Goal: Entertainment & Leisure: Consume media (video, audio)

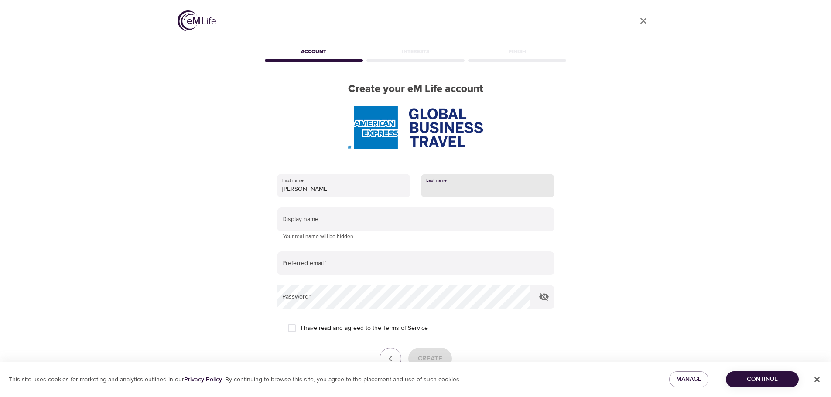
click at [451, 187] on input "text" at bounding box center [487, 186] width 133 height 24
type input "Latham"
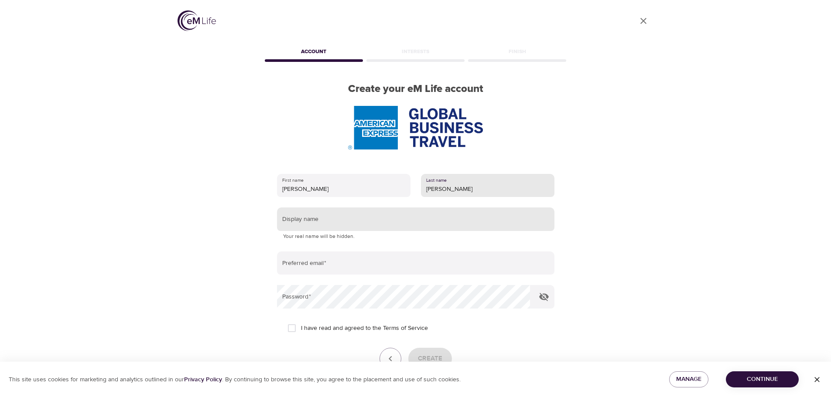
click at [306, 221] on input "text" at bounding box center [415, 220] width 277 height 24
type input "Sandra Latham"
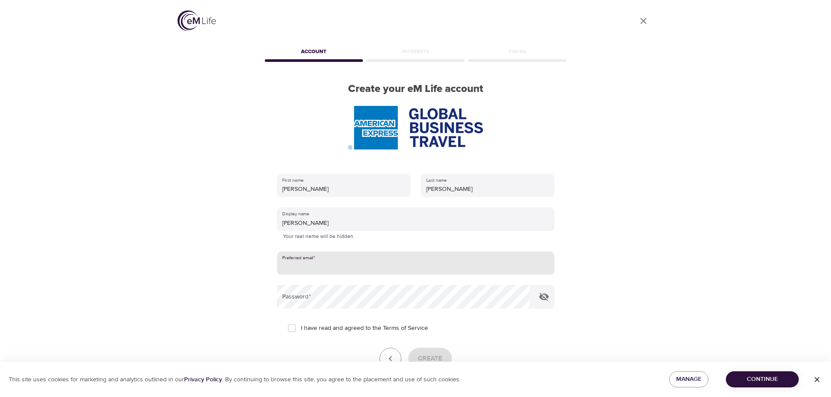
click at [306, 263] on input "email" at bounding box center [415, 264] width 277 height 24
type input "[PERSON_NAME][EMAIL_ADDRESS][PERSON_NAME][DOMAIN_NAME]"
click at [291, 329] on input "I have read and agreed to the Terms of Service" at bounding box center [292, 328] width 18 height 18
checkbox input "true"
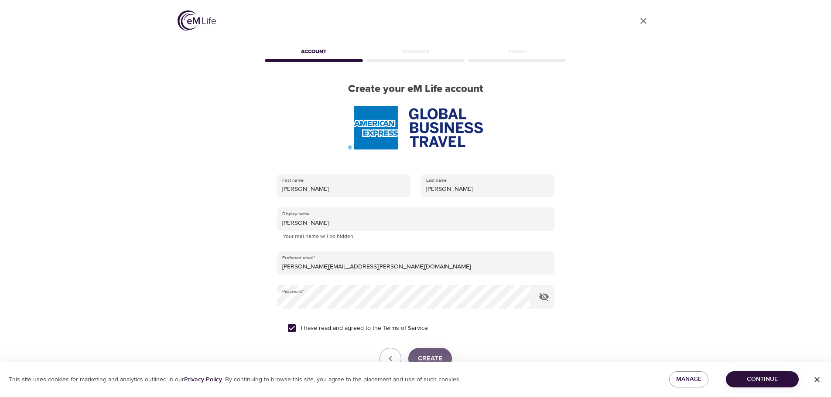
click at [443, 358] on button "Create" at bounding box center [430, 359] width 44 height 22
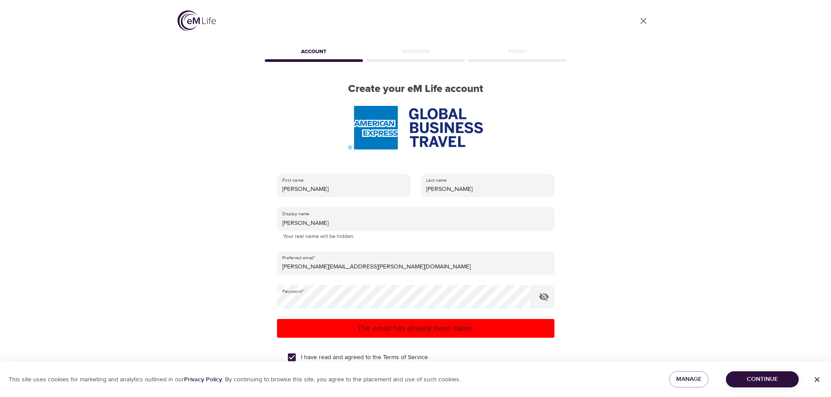
scroll to position [85, 0]
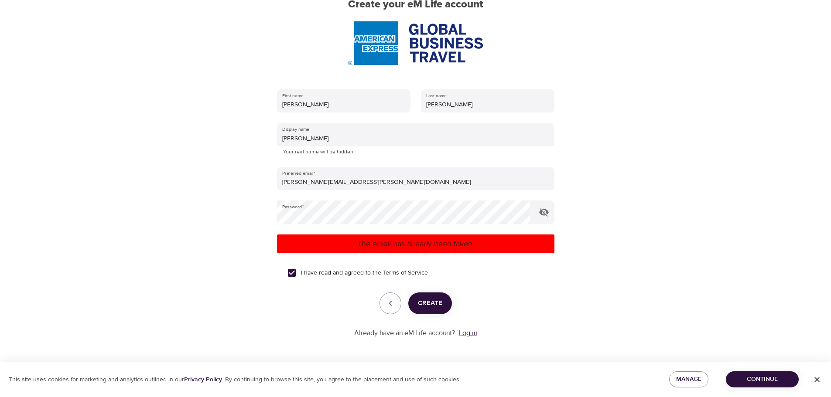
click at [463, 332] on link "Log in" at bounding box center [468, 333] width 18 height 9
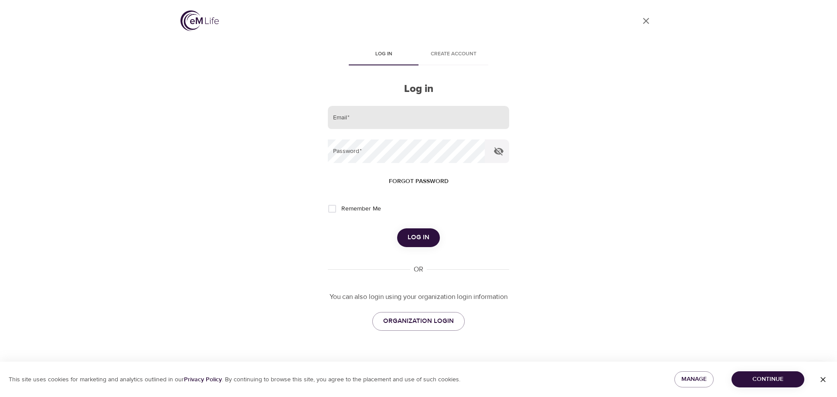
click at [386, 121] on input "email" at bounding box center [418, 118] width 181 height 24
type input "[PERSON_NAME][EMAIL_ADDRESS][PERSON_NAME][DOMAIN_NAME]"
click at [426, 180] on span "Forgot password" at bounding box center [419, 181] width 60 height 11
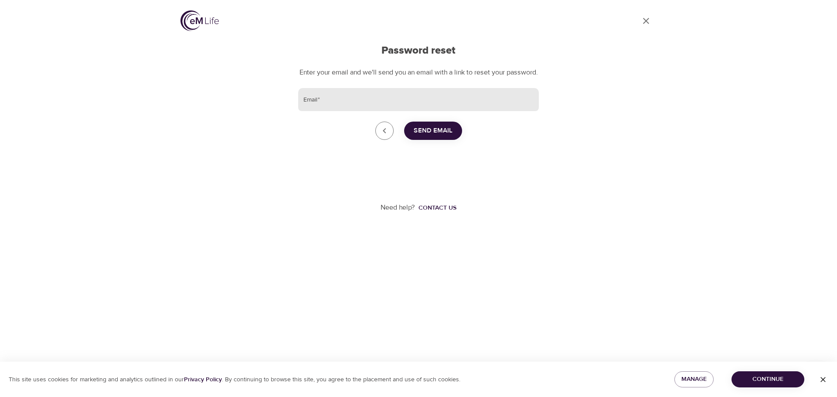
click at [337, 112] on input "Email   *" at bounding box center [418, 100] width 241 height 24
type input "[PERSON_NAME][EMAIL_ADDRESS][PERSON_NAME][DOMAIN_NAME]"
click at [447, 136] on span "Send Email" at bounding box center [433, 130] width 39 height 11
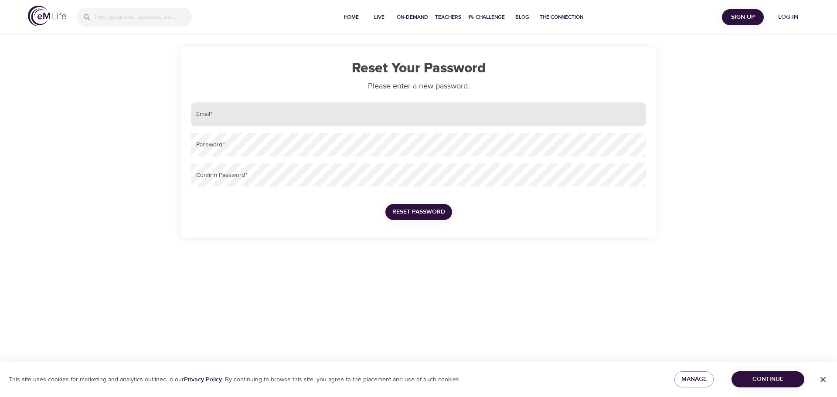
click at [261, 121] on input "email" at bounding box center [418, 114] width 455 height 24
type input "[PERSON_NAME][EMAIL_ADDRESS][PERSON_NAME][DOMAIN_NAME]"
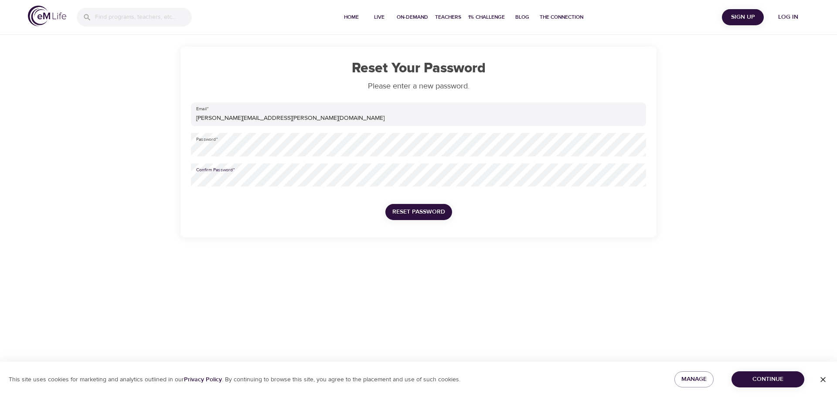
click at [421, 210] on span "Reset Password" at bounding box center [418, 212] width 53 height 11
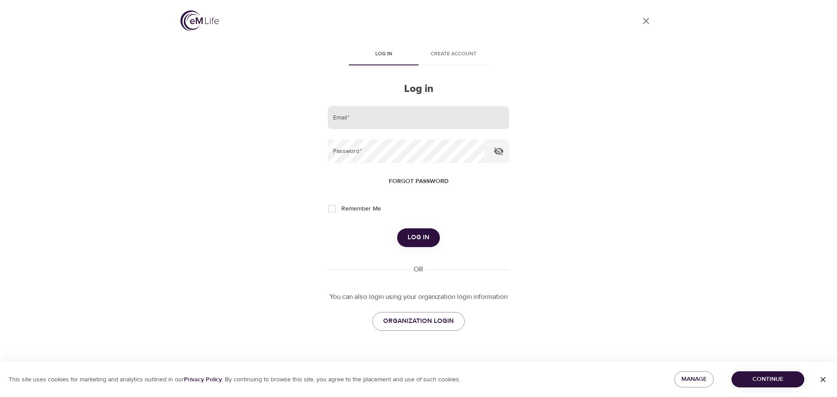
click at [352, 123] on input "email" at bounding box center [418, 118] width 181 height 24
type input "[PERSON_NAME][EMAIL_ADDRESS][PERSON_NAME][DOMAIN_NAME]"
click at [333, 210] on input "Remember Me" at bounding box center [332, 209] width 18 height 18
checkbox input "true"
click at [418, 235] on span "Log in" at bounding box center [419, 237] width 22 height 11
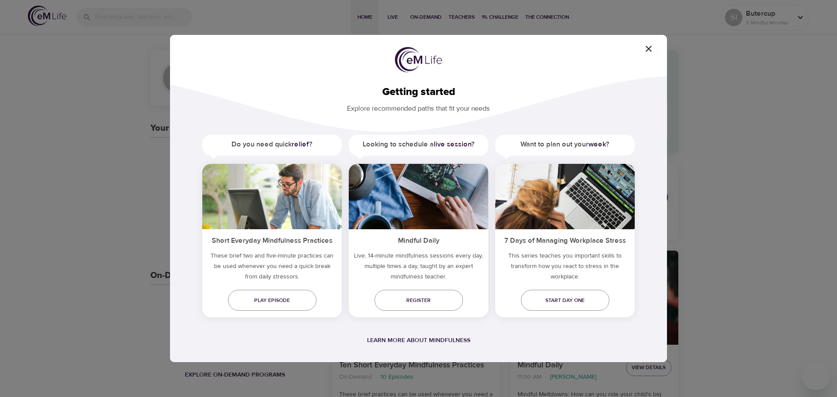
click at [695, 127] on div "Getting started Explore recommended paths that fit your needs Do you need quick…" at bounding box center [418, 198] width 837 height 397
click at [264, 300] on span "Play episode" at bounding box center [272, 300] width 75 height 9
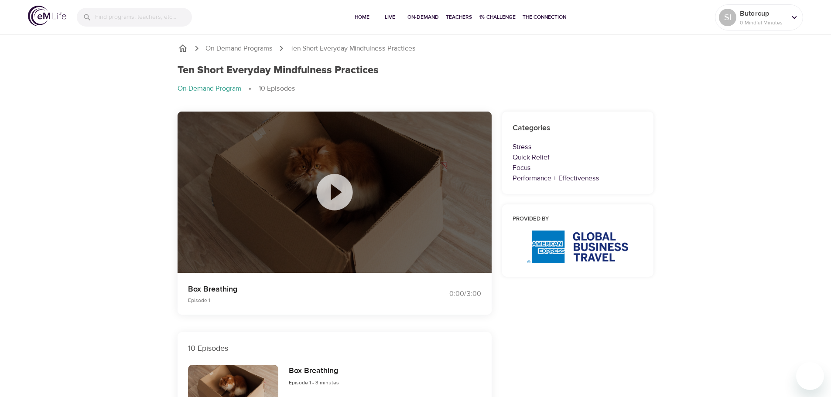
click at [340, 193] on icon at bounding box center [335, 193] width 44 height 44
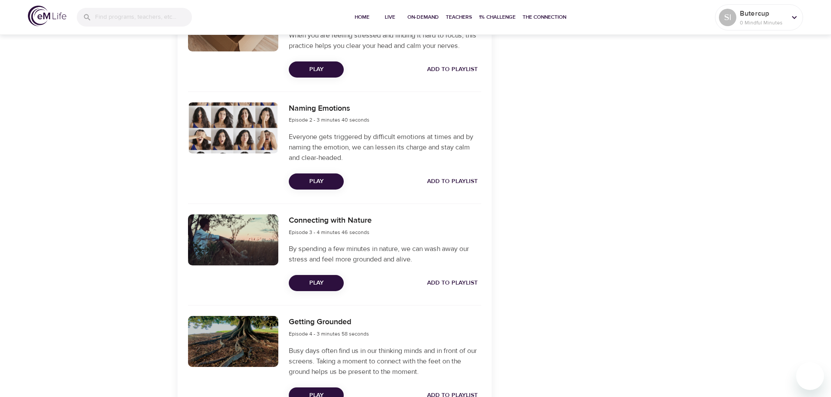
scroll to position [375, 0]
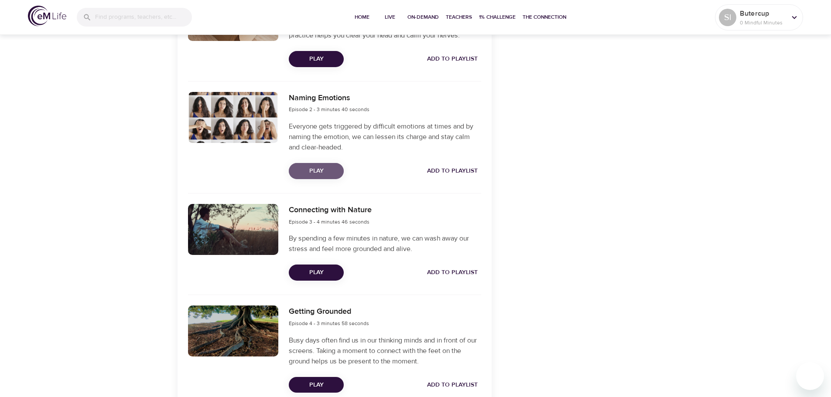
click at [311, 170] on span "Play" at bounding box center [316, 171] width 41 height 11
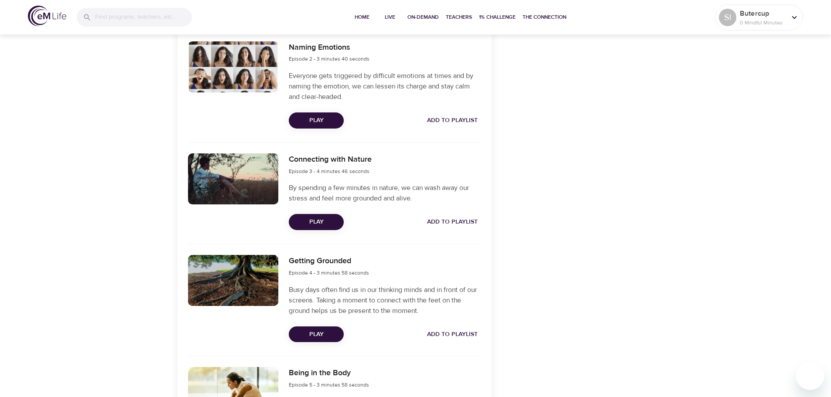
scroll to position [422, 0]
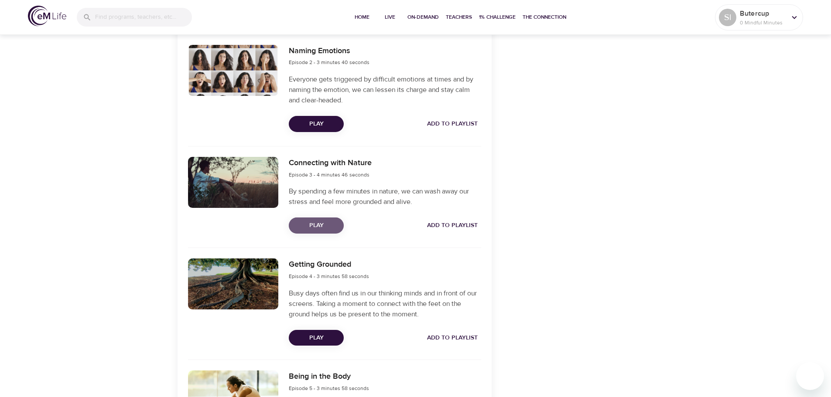
click at [311, 225] on span "Play" at bounding box center [316, 225] width 41 height 11
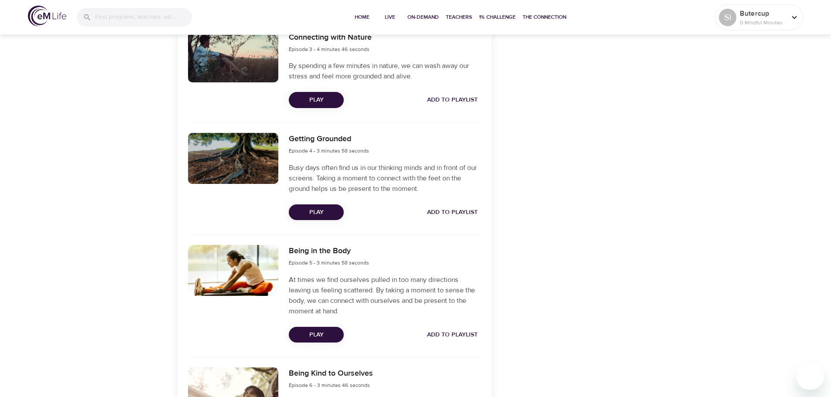
scroll to position [549, 0]
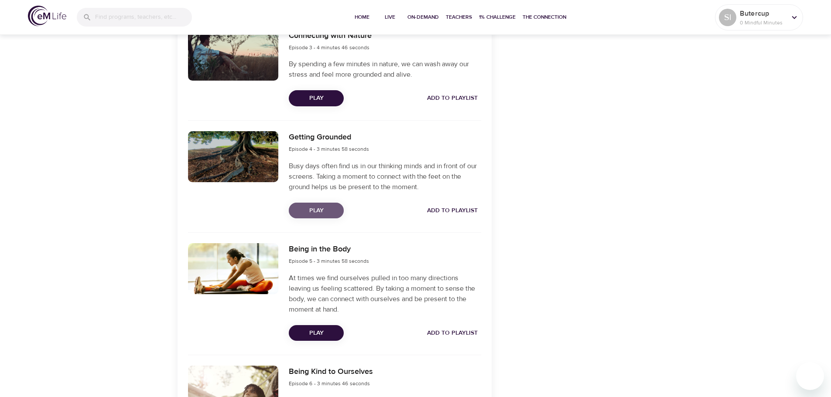
click at [313, 211] on span "Play" at bounding box center [316, 210] width 41 height 11
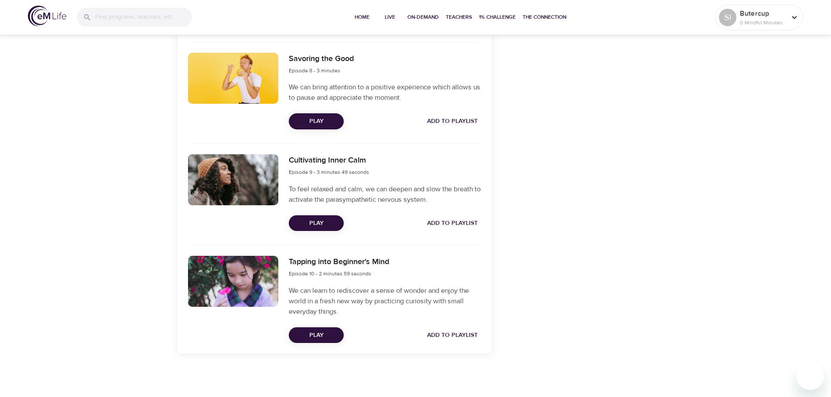
scroll to position [940, 0]
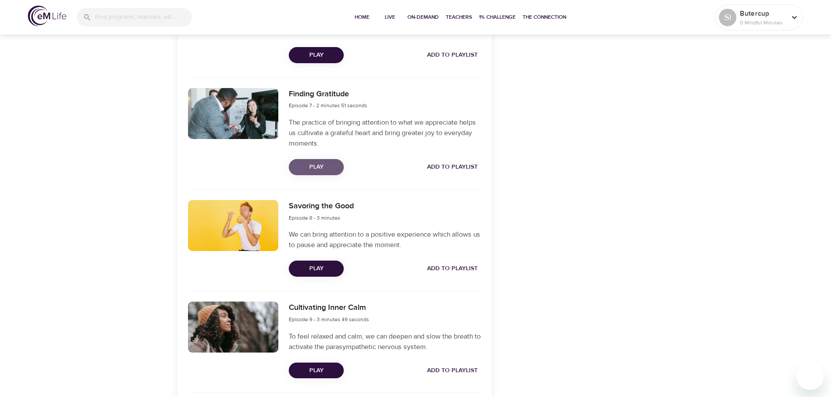
click at [313, 169] on span "Play" at bounding box center [316, 167] width 41 height 11
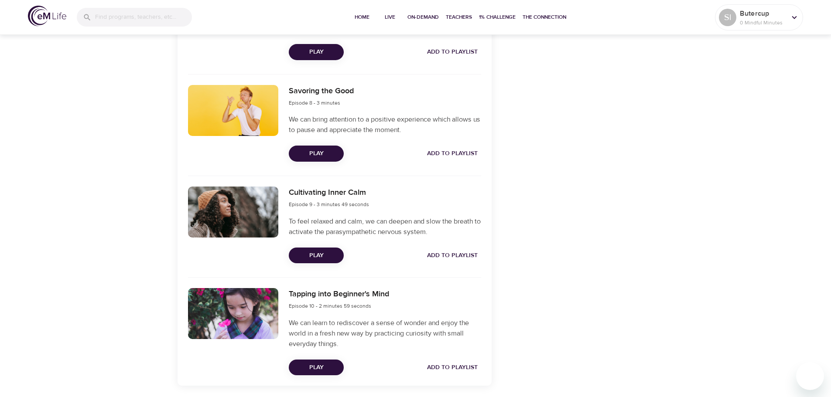
scroll to position [1087, 0]
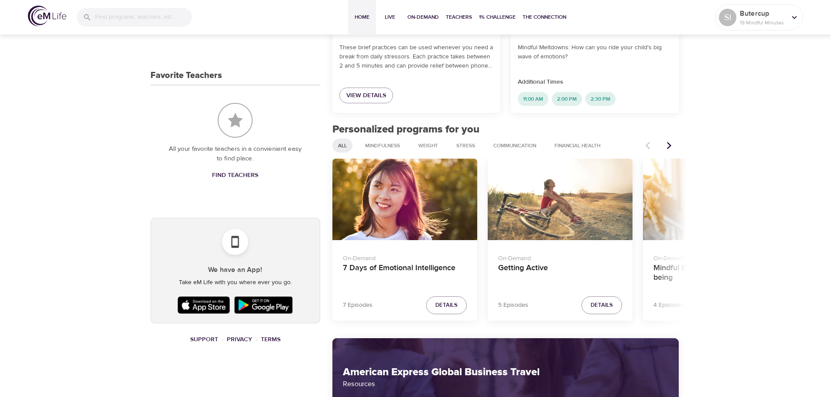
scroll to position [357, 0]
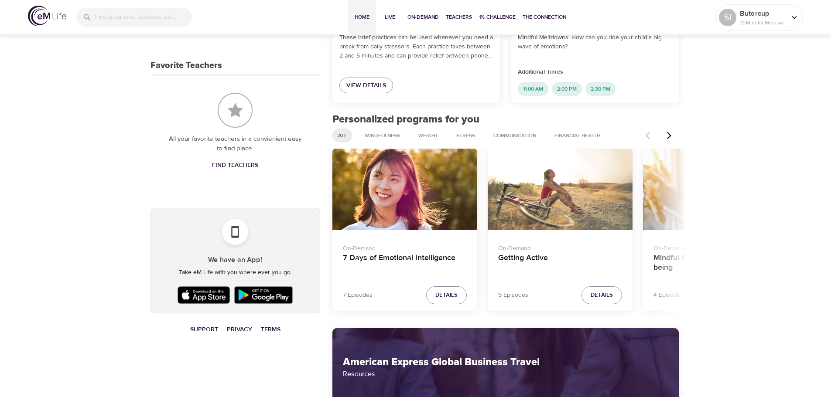
click at [665, 184] on div "Mindful Eating: A Path to Well-being" at bounding box center [715, 190] width 145 height 82
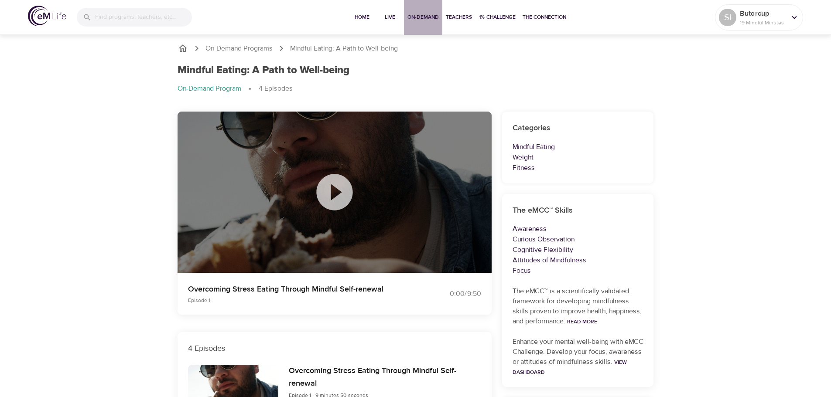
click at [423, 15] on span "On-Demand" at bounding box center [422, 17] width 31 height 9
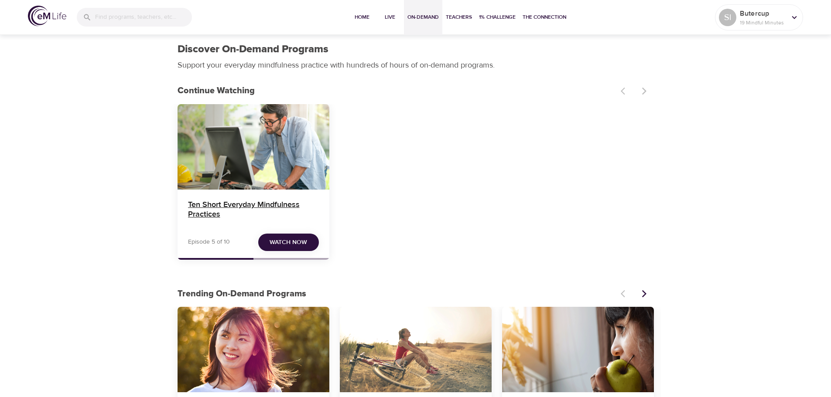
click at [239, 205] on h4 "Ten Short Everyday Mindfulness Practices" at bounding box center [253, 210] width 131 height 21
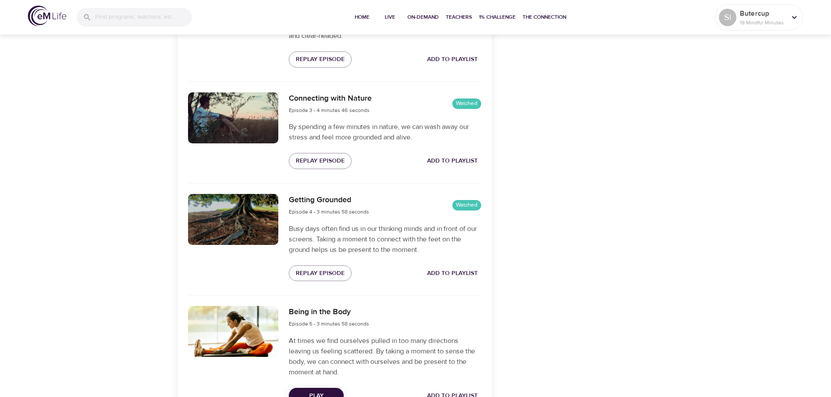
scroll to position [522, 0]
